Goal: Answer question/provide support: Answer question/provide support

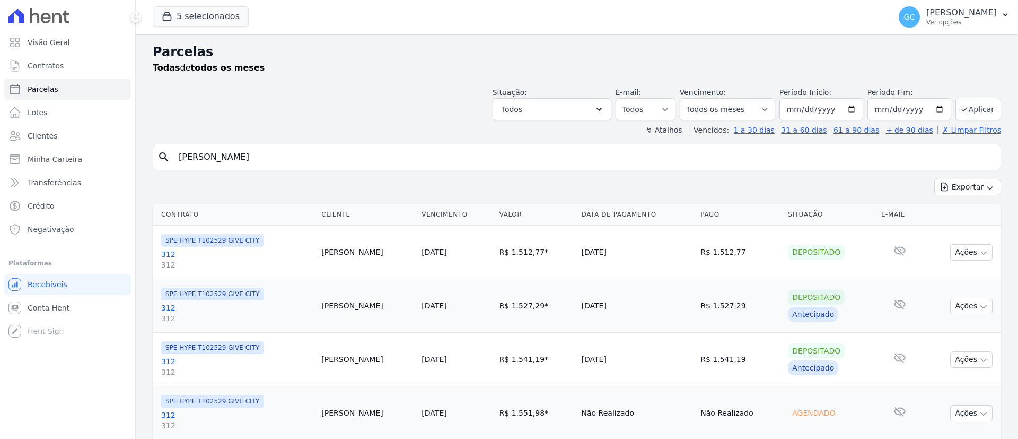
select select
click at [24, 405] on div "Abertura do Messenger da Intercom" at bounding box center [23, 415] width 35 height 35
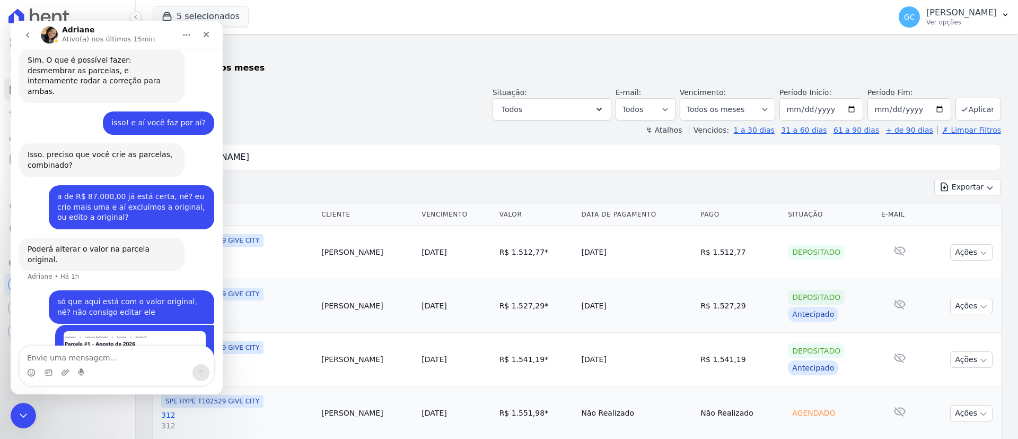
scroll to position [899, 0]
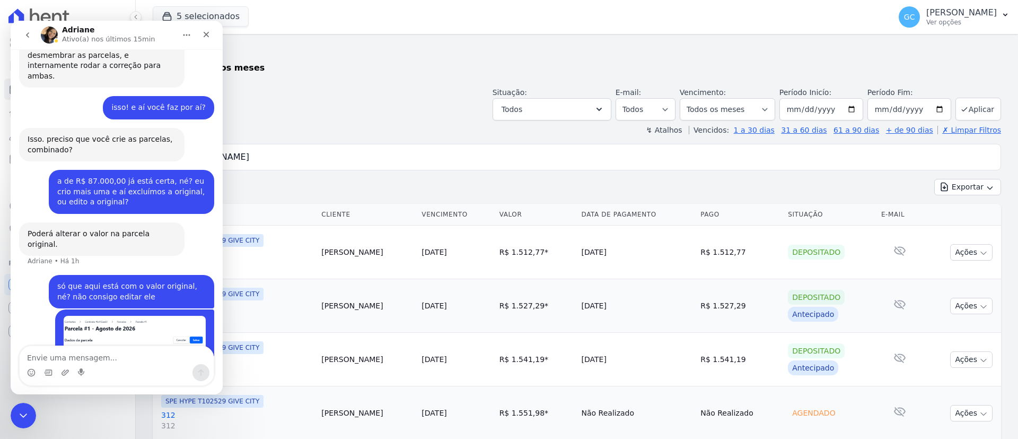
click at [24, 405] on div "Encerramento do Messenger da Intercom" at bounding box center [23, 415] width 25 height 25
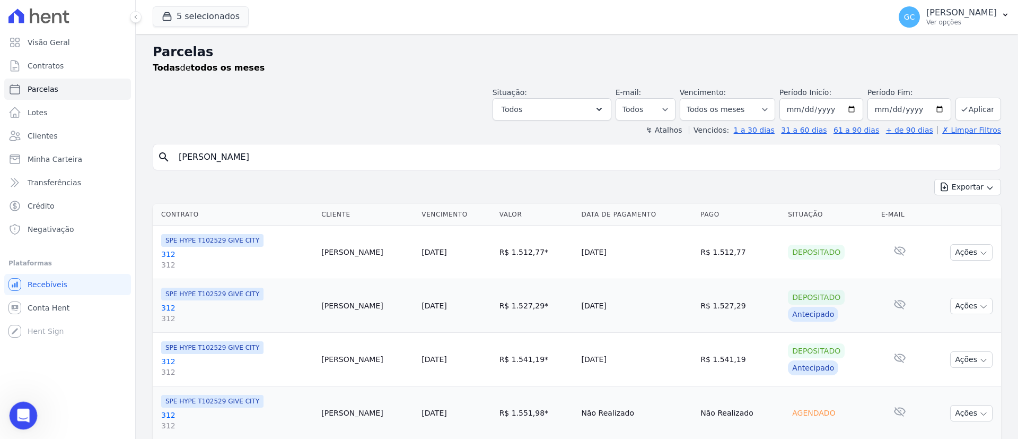
click at [31, 409] on div "Abertura do Messenger da Intercom" at bounding box center [21, 413] width 35 height 35
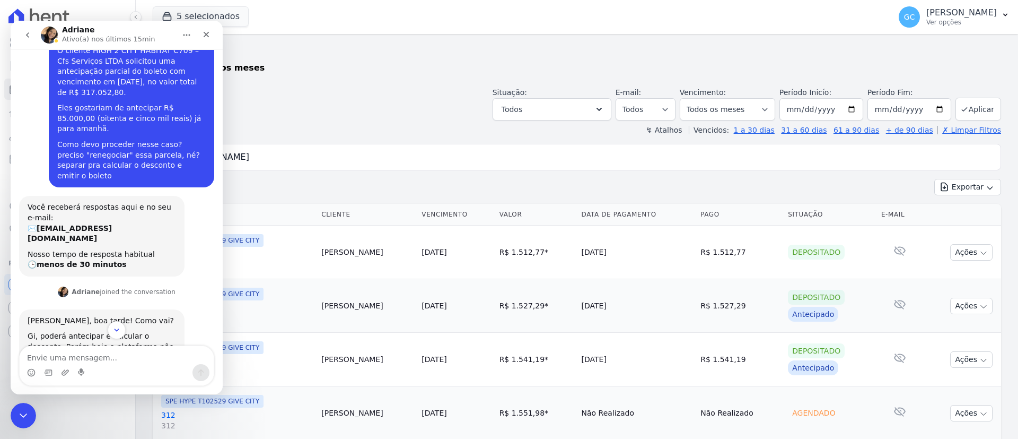
scroll to position [0, 0]
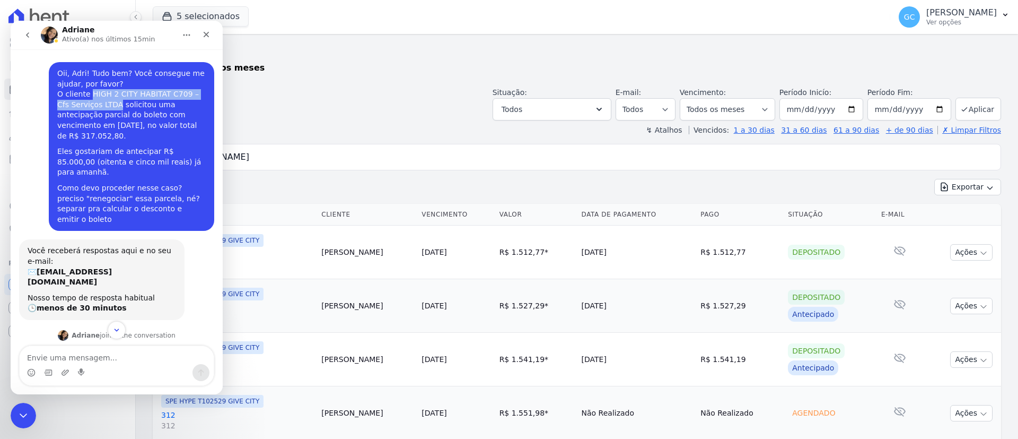
drag, startPoint x: 80, startPoint y: 94, endPoint x: 95, endPoint y: 106, distance: 19.2
click at [95, 106] on div "Oii, Adri! Tudo bem? Você consegue me ajudar, por favor? O cliente HIGH 2 CITY …" at bounding box center [131, 104] width 148 height 73
copy div "HIGH 2 CITY HABITAT C709 – Cfs Serviços LTDA"
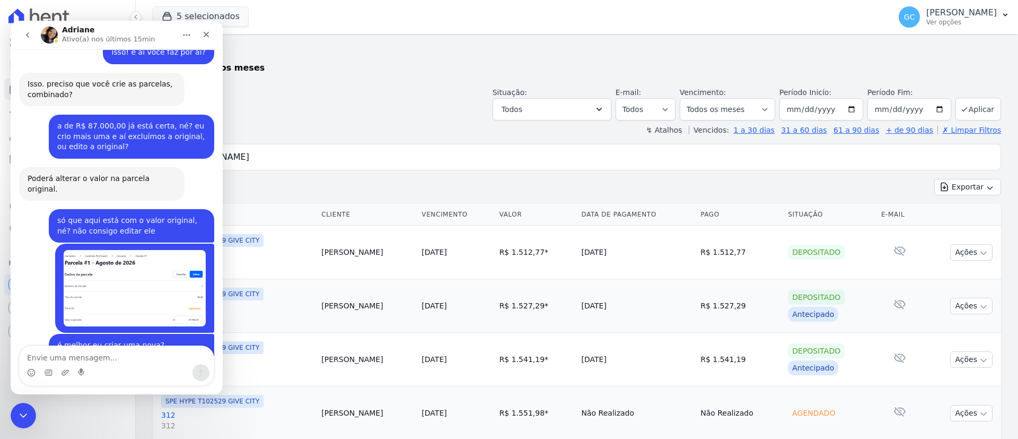
scroll to position [957, 0]
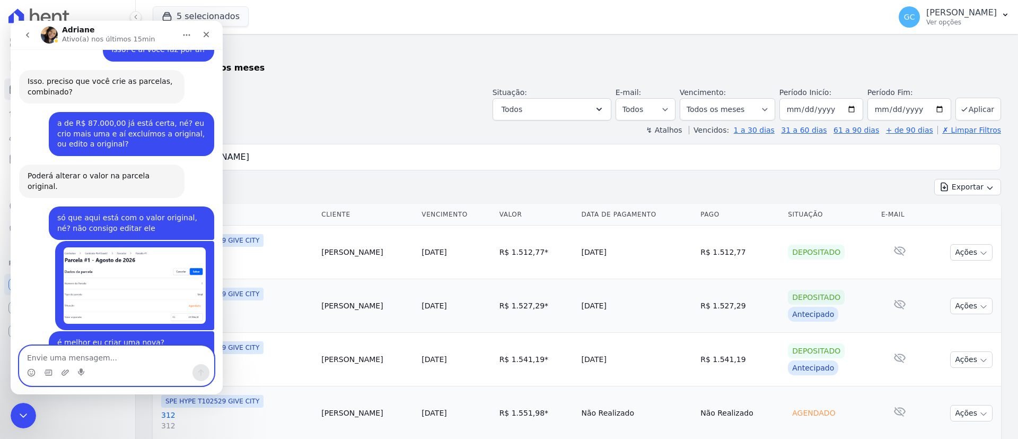
click at [110, 365] on div "Messenger da Intercom" at bounding box center [117, 365] width 194 height 39
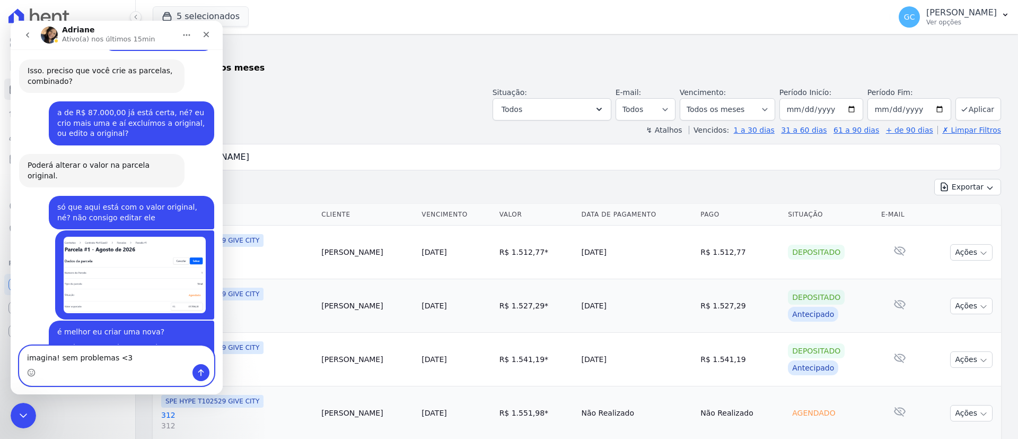
paste textarea "HIGH 2 CITY HABITAT C709 – Cfs Serviços LTDA"
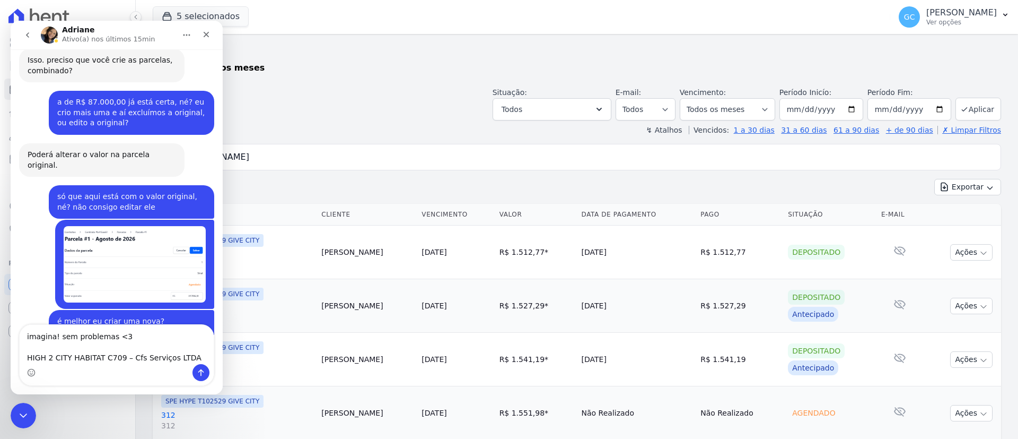
drag, startPoint x: 99, startPoint y: 231, endPoint x: 99, endPoint y: 202, distance: 29.2
click at [99, 331] on div "Precisamos ter duas parcelas, com vencimento em [DATE]: R$ 85.700,00 R$ 204.810…" at bounding box center [131, 351] width 148 height 41
copy div "duas parcelas, com vencimento em [DATE]: R$ 85.700,00 R$ 204.810,00"
click at [180, 355] on textarea "imagina! sem problemas <3 HIGH 2 CITY HABITAT C709 – Cfs Serviços LTDA" at bounding box center [117, 344] width 194 height 39
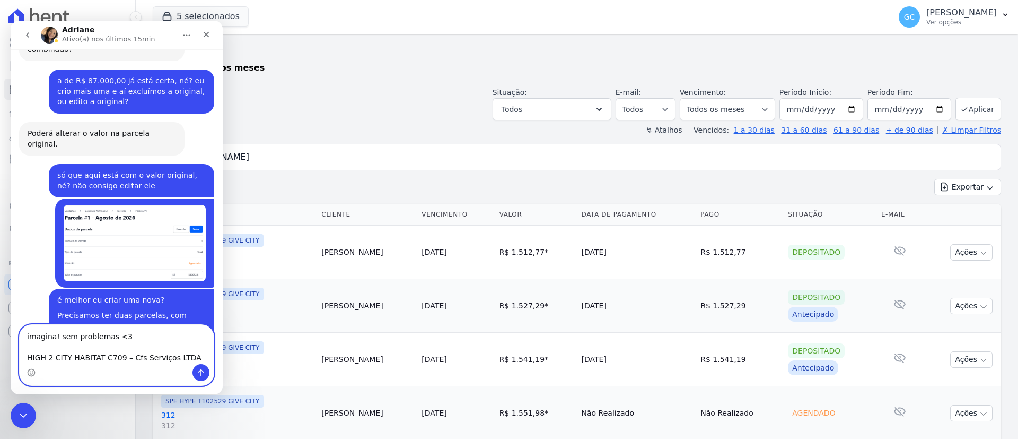
paste textarea "duas parcelas, com vencimento em [DATE]: R$ 85.700,00 R$ 204.810,00"
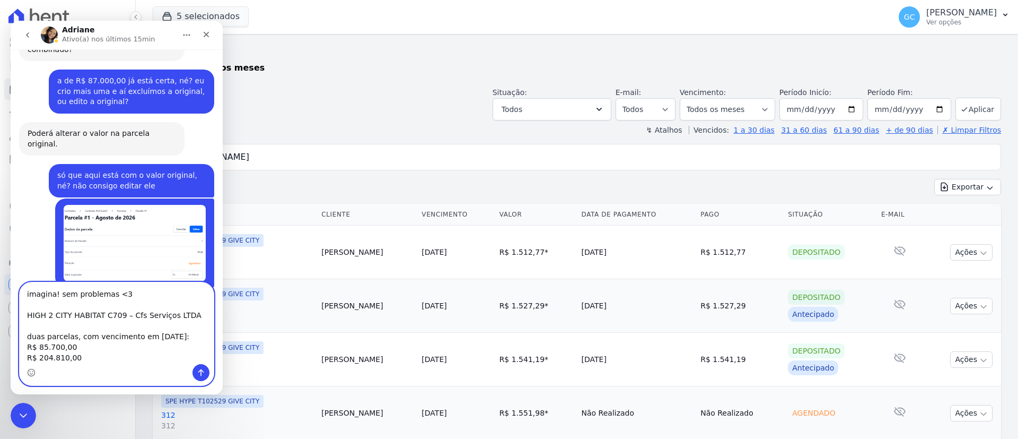
scroll to position [1021, 0]
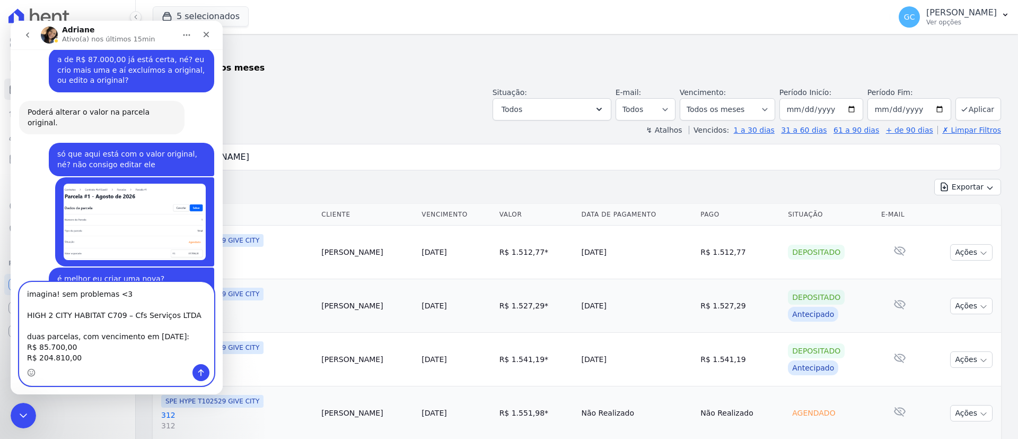
type textarea "imagina! sem problemas <3 HIGH 2 CITY HABITAT C709 – Cfs Serviços LTDA duas par…"
click at [208, 371] on button "Enviar uma mensagem" at bounding box center [201, 372] width 17 height 17
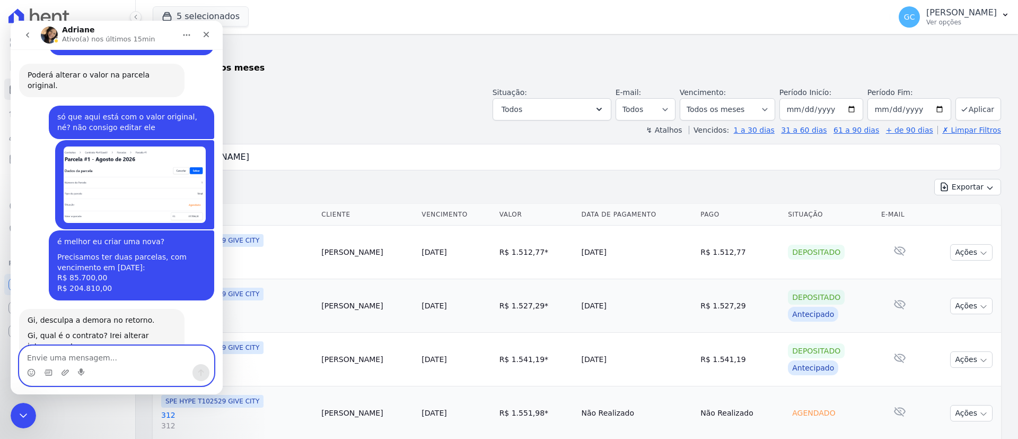
scroll to position [1062, 0]
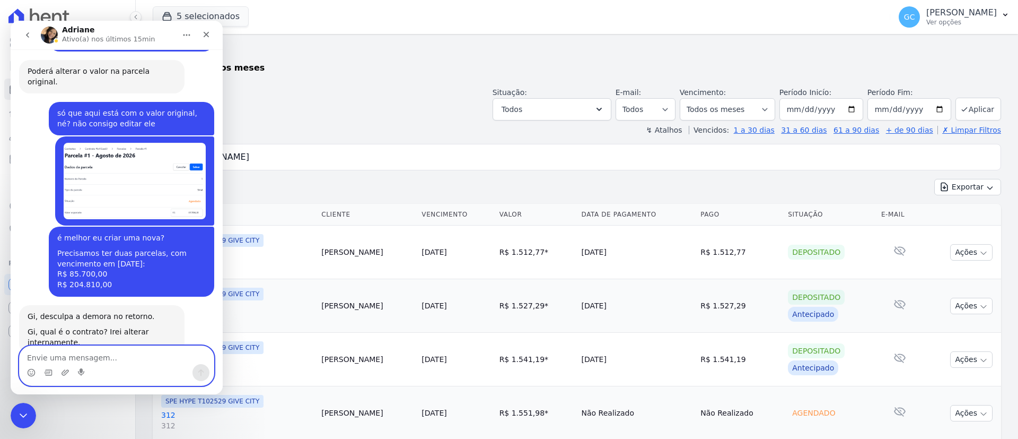
click at [141, 357] on textarea "Envie uma mensagem..." at bounding box center [117, 355] width 194 height 18
type textarea "com correção padrão"
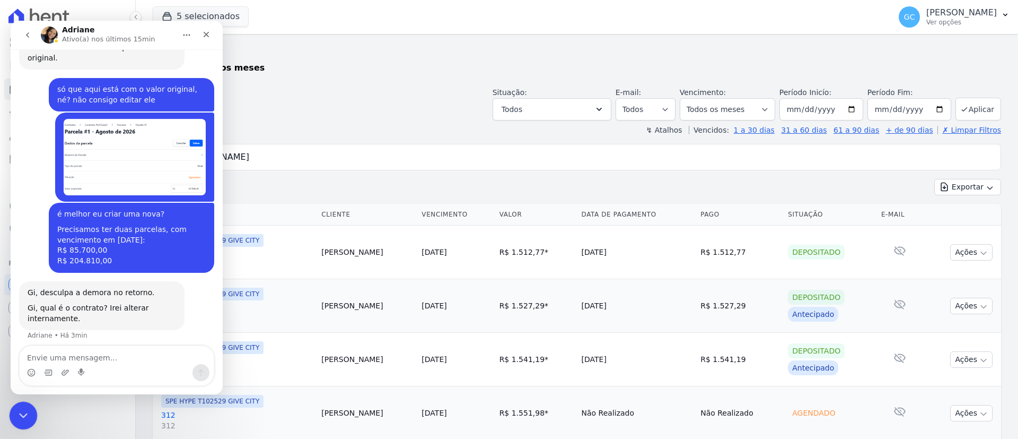
click at [31, 407] on div "Encerramento do Messenger da Intercom" at bounding box center [21, 413] width 25 height 25
